Goal: Task Accomplishment & Management: Complete application form

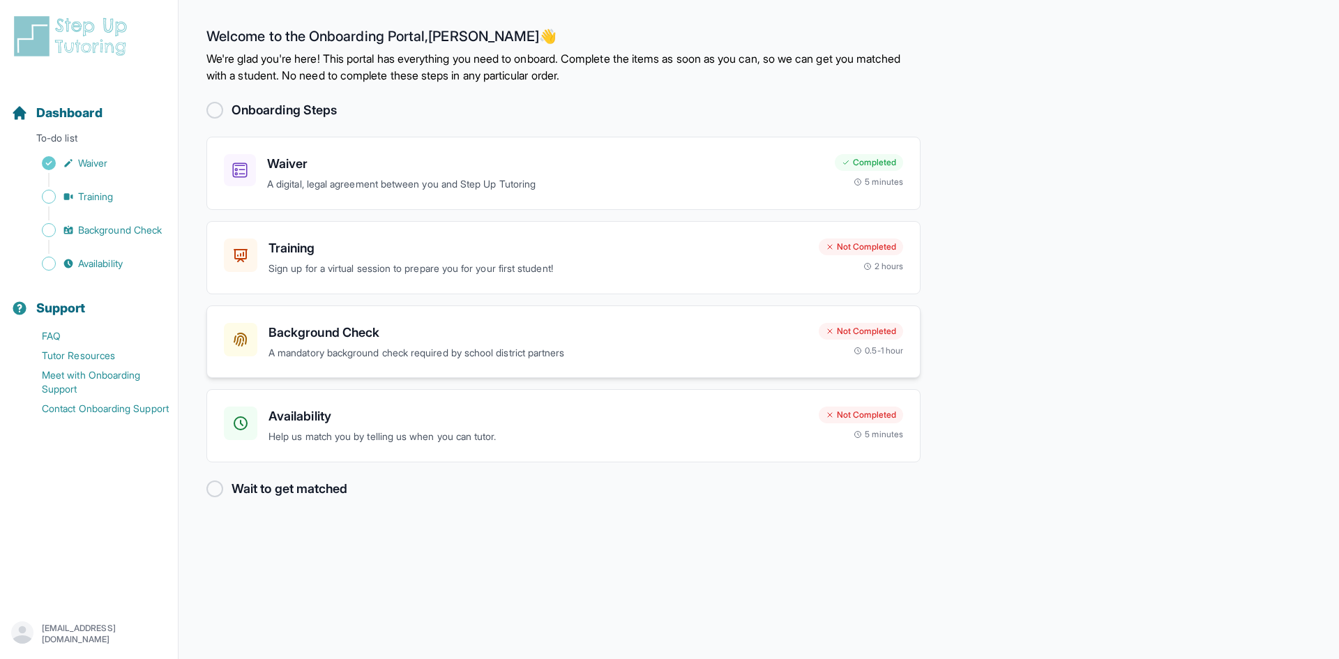
click at [433, 332] on h3 "Background Check" at bounding box center [538, 333] width 539 height 20
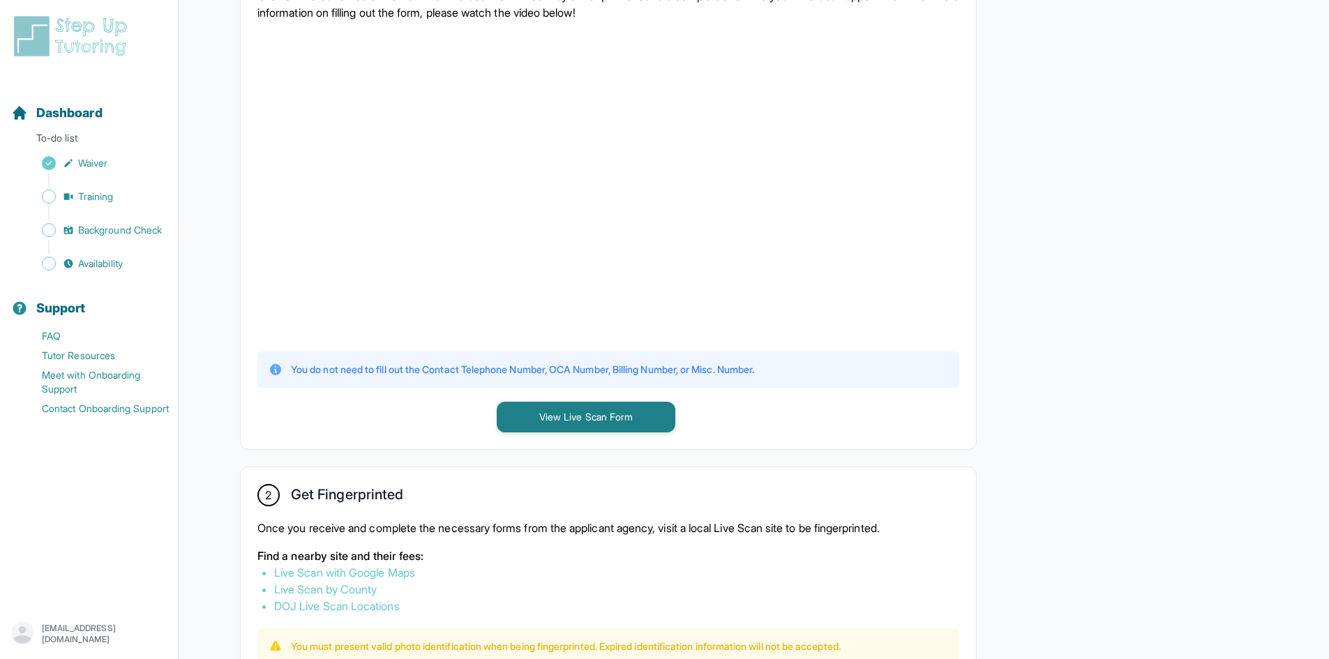
scroll to position [698, 0]
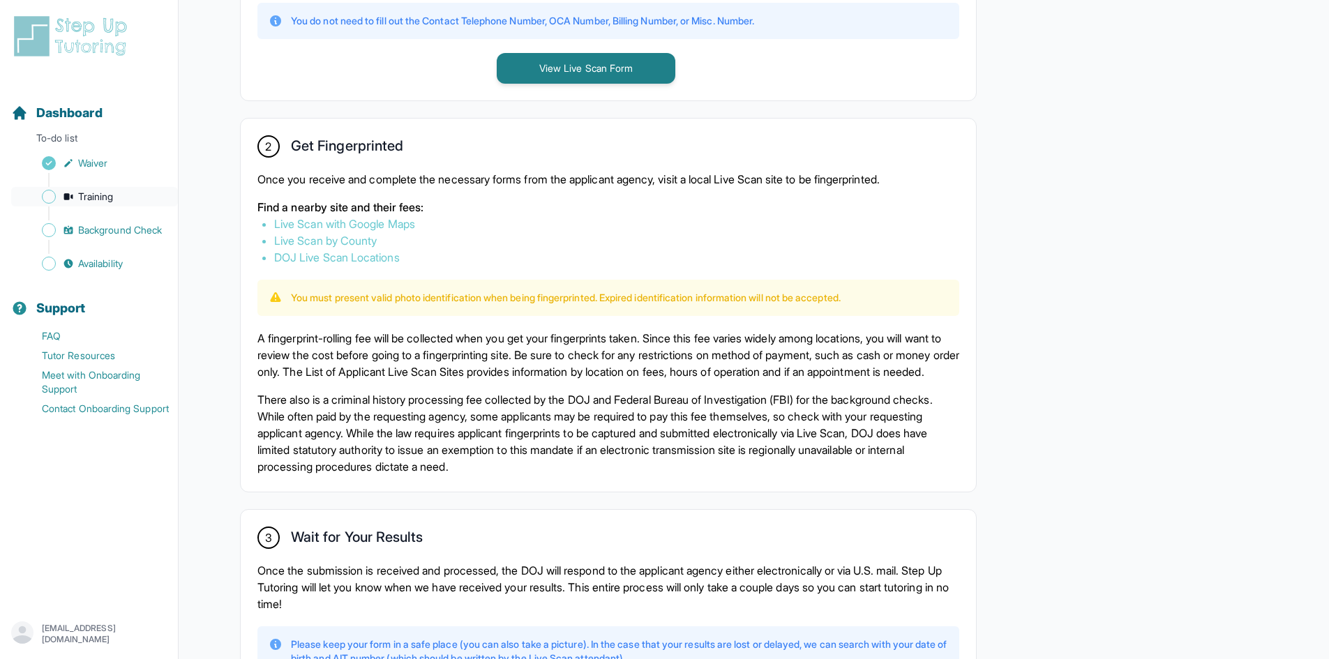
click at [106, 195] on span "Training" at bounding box center [96, 197] width 36 height 14
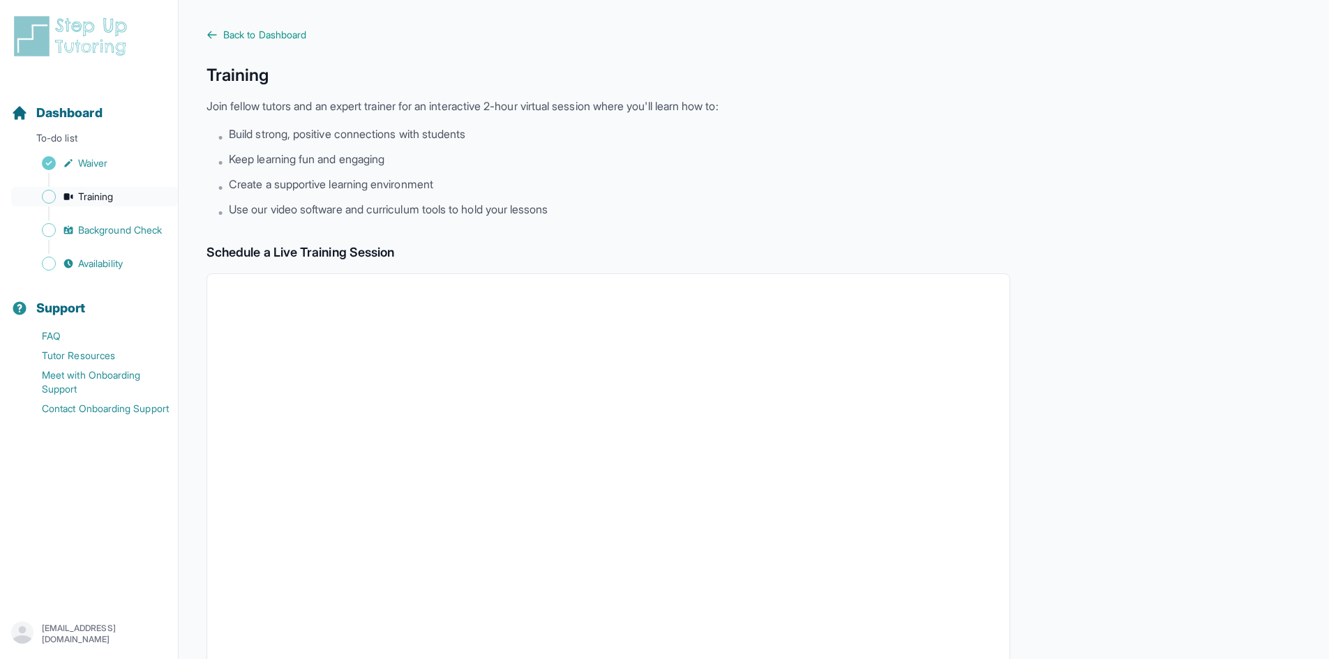
click at [105, 188] on link "Training" at bounding box center [94, 197] width 167 height 20
click at [63, 156] on link "Waiver" at bounding box center [94, 163] width 167 height 20
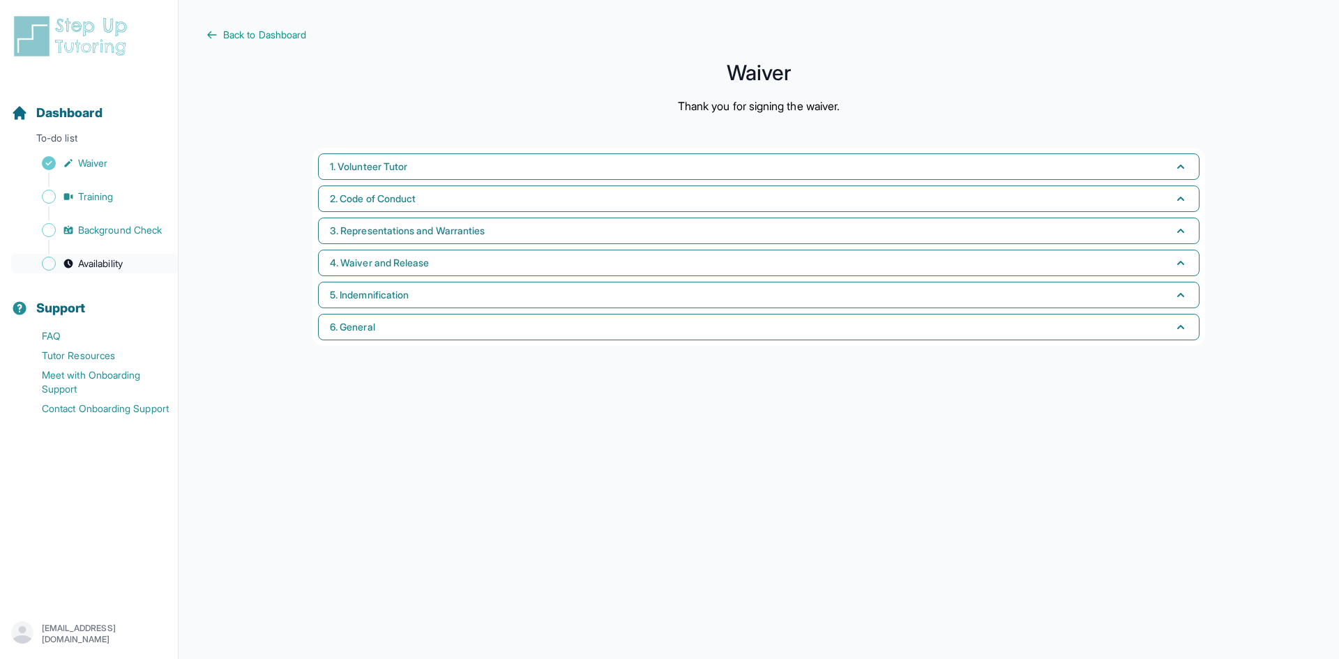
click at [56, 265] on link "Availability" at bounding box center [94, 264] width 167 height 20
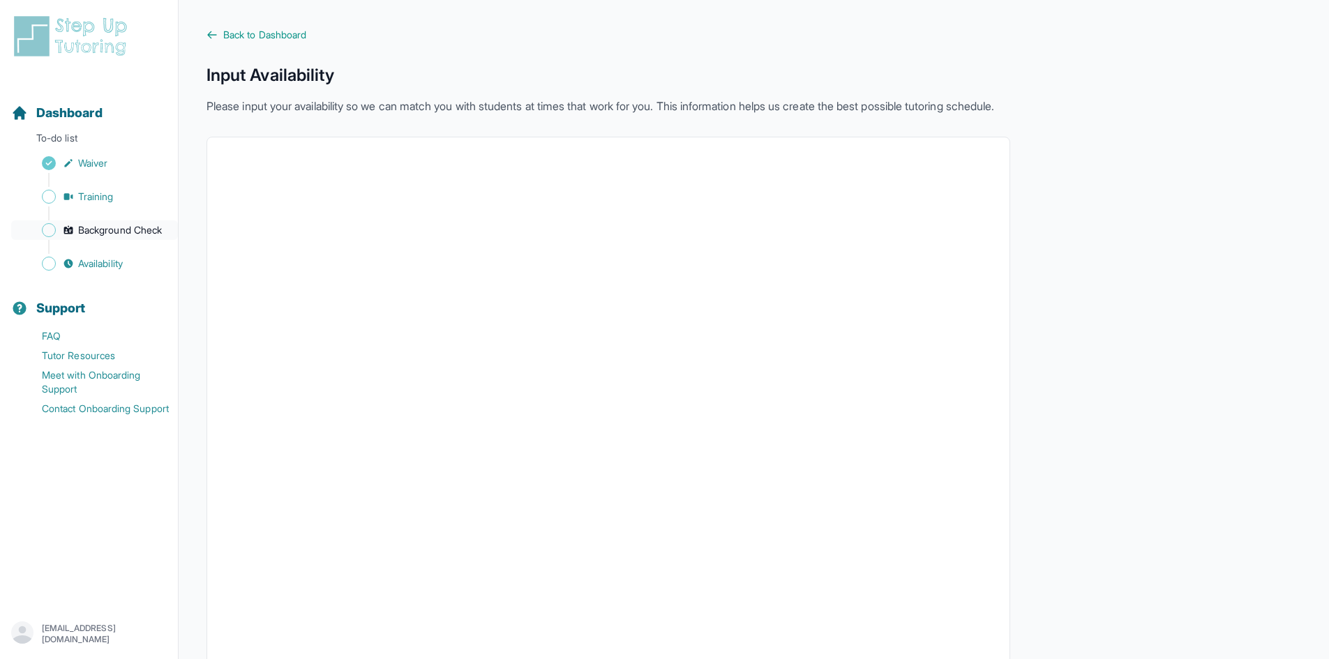
click at [122, 223] on link "Background Check" at bounding box center [94, 230] width 167 height 20
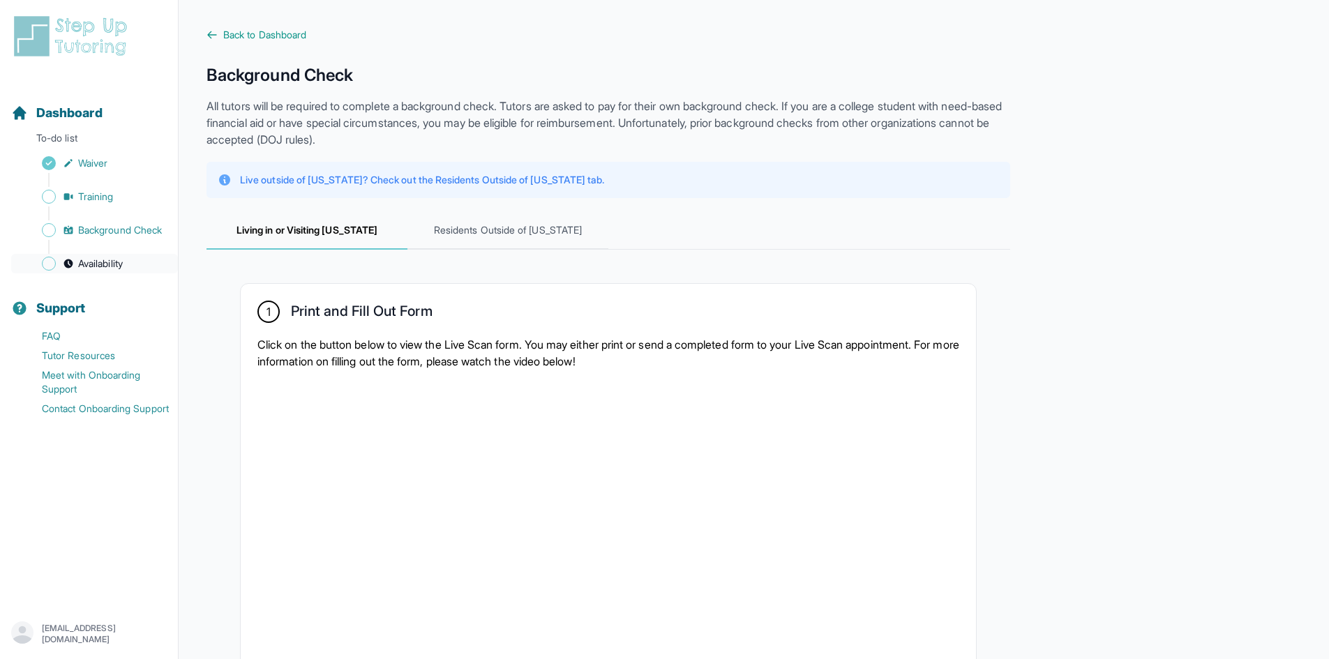
click at [116, 261] on span "Availability" at bounding box center [100, 264] width 45 height 14
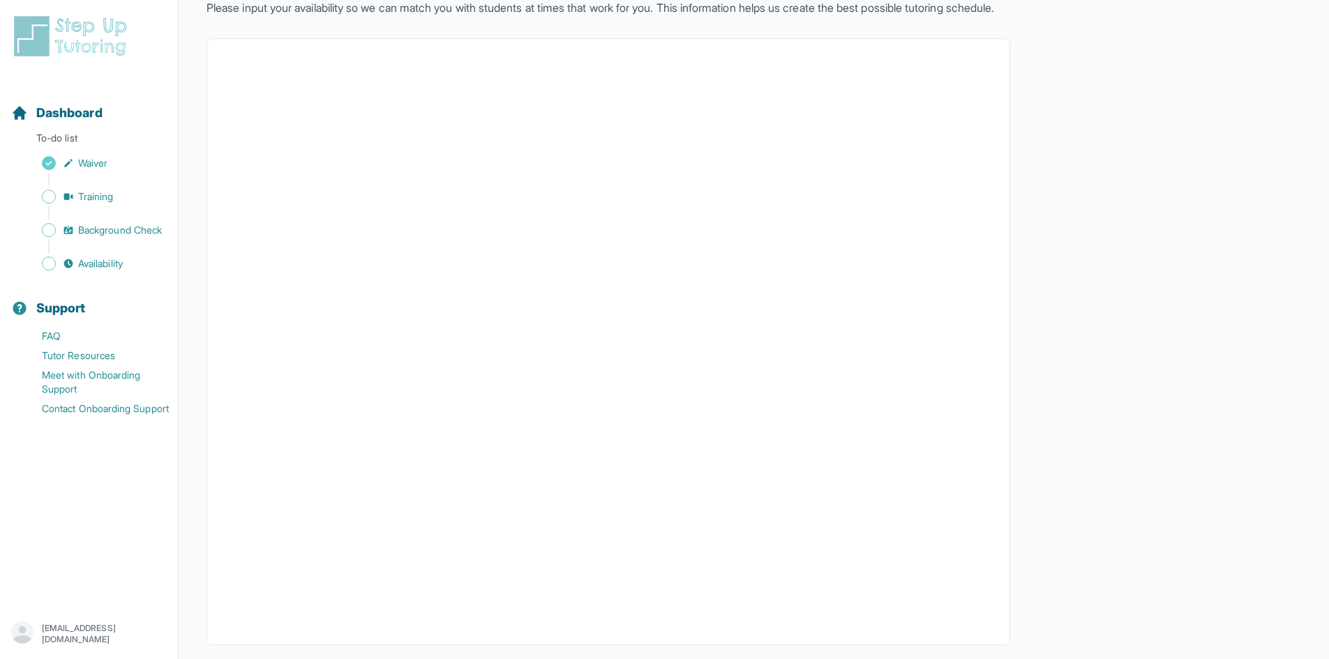
scroll to position [151, 0]
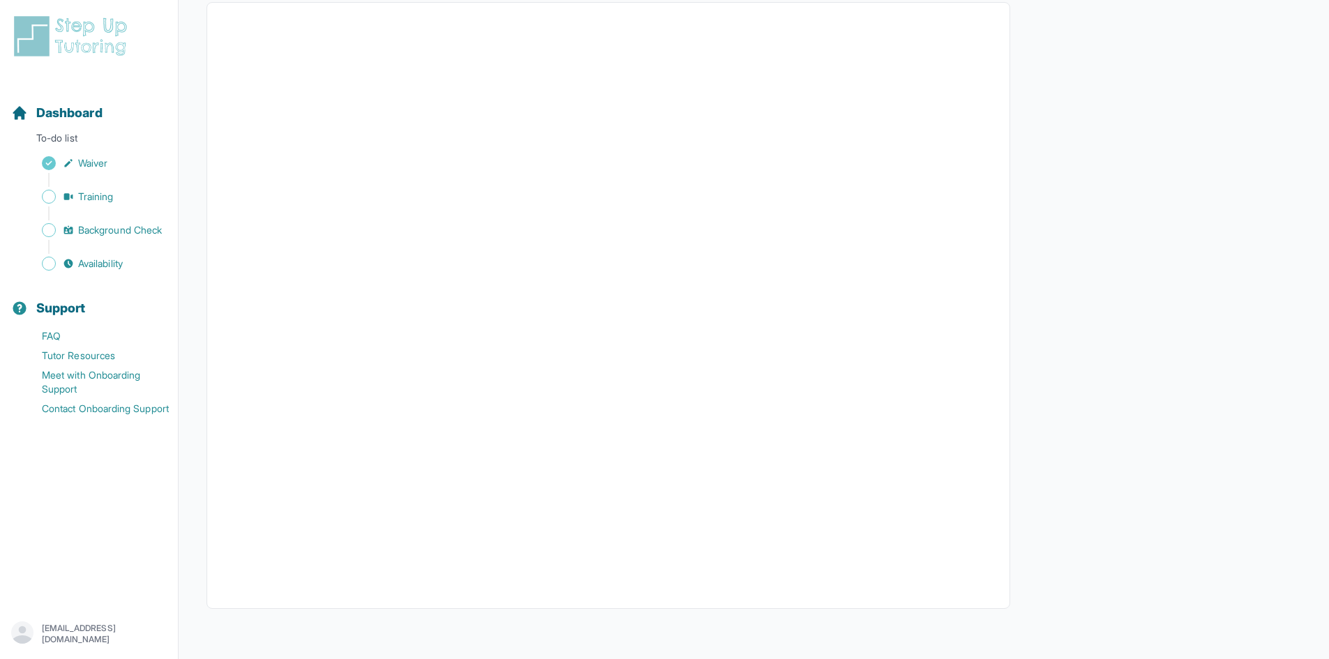
click at [84, 252] on div "Sidebar" at bounding box center [91, 247] width 161 height 14
click at [89, 269] on span "Availability" at bounding box center [100, 264] width 45 height 14
click at [39, 271] on link "Availability" at bounding box center [94, 264] width 167 height 20
click at [49, 229] on span "Sidebar" at bounding box center [49, 230] width 14 height 14
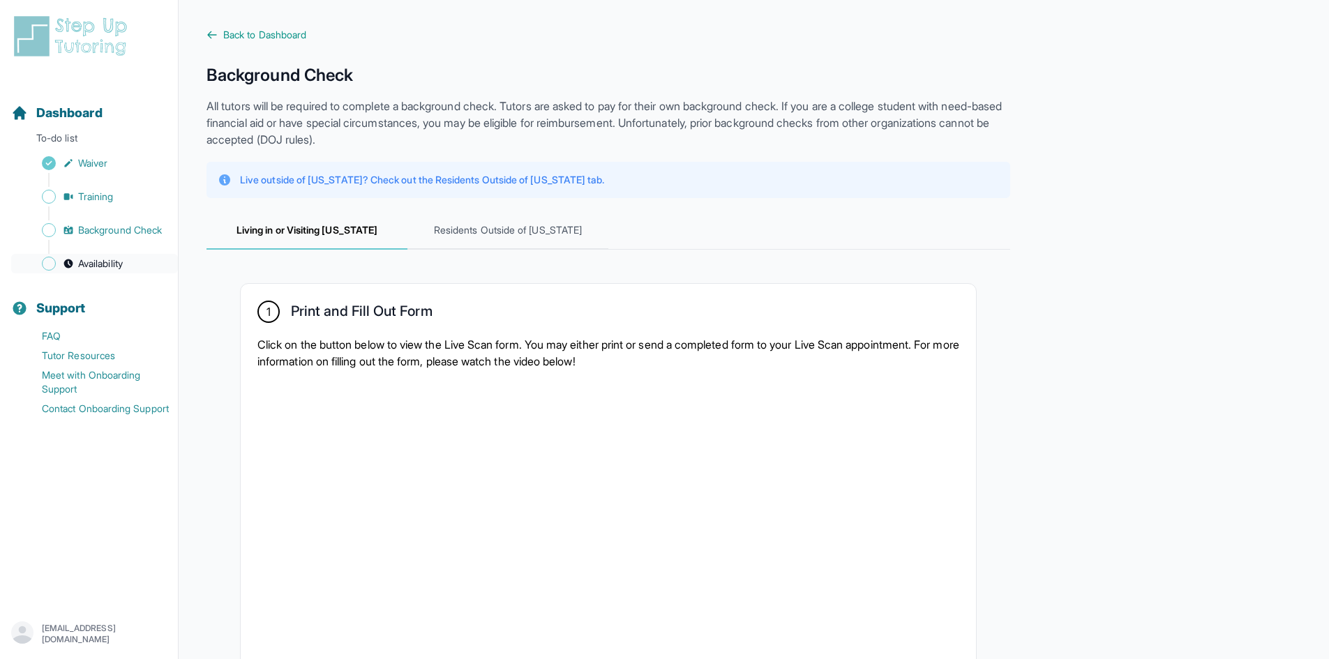
click at [56, 272] on link "Availability" at bounding box center [94, 264] width 167 height 20
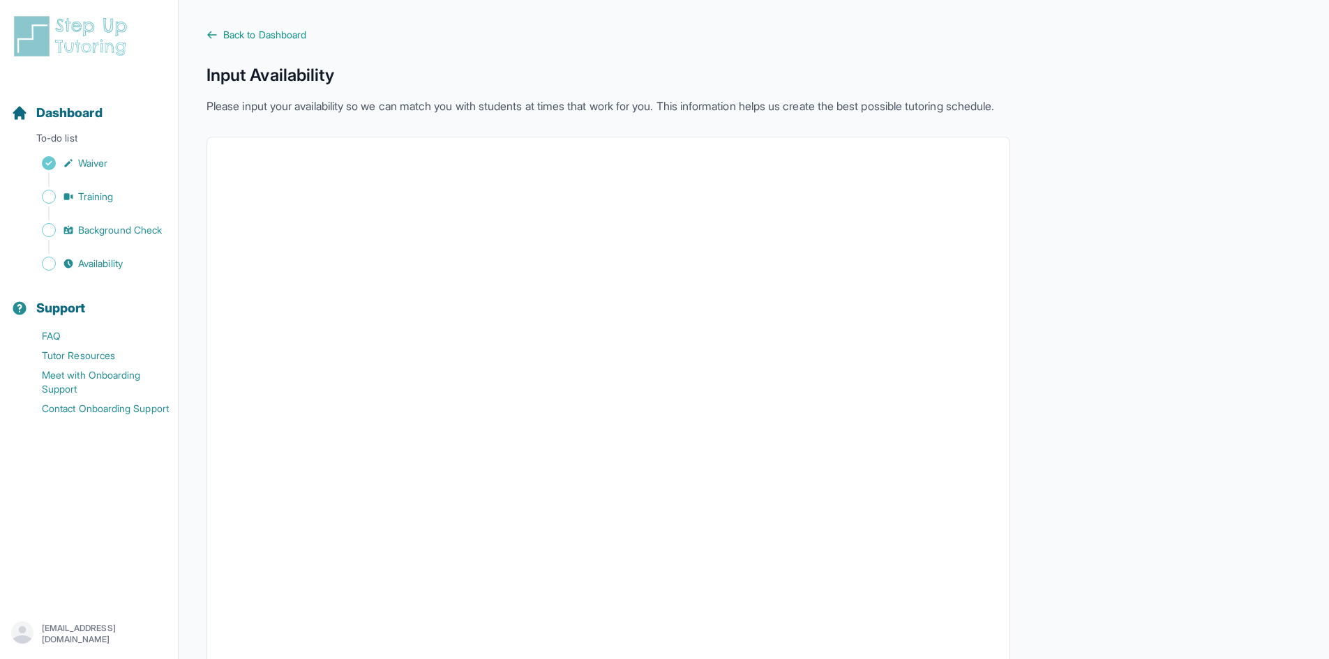
click at [46, 218] on img "Sidebar" at bounding box center [49, 213] width 14 height 14
